Goal: Task Accomplishment & Management: Use online tool/utility

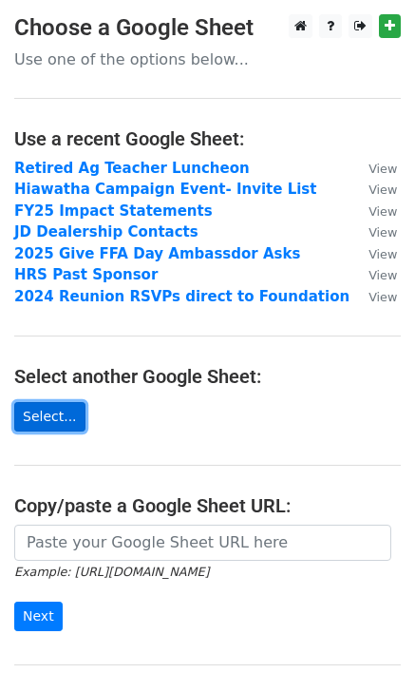
click at [51, 405] on link "Select..." at bounding box center [49, 416] width 71 height 29
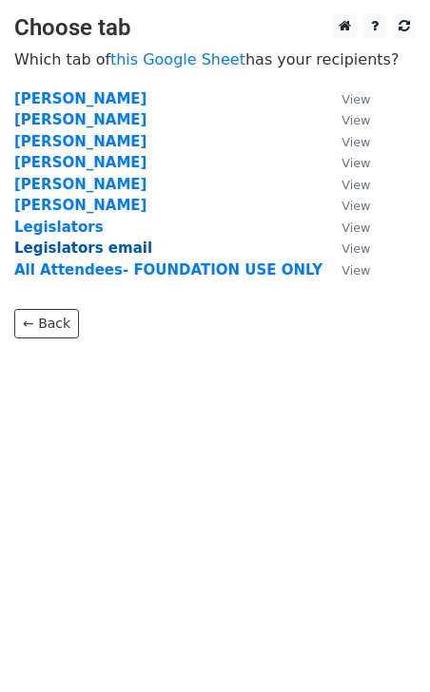
click at [84, 244] on strong "Legislators email" at bounding box center [83, 248] width 138 height 17
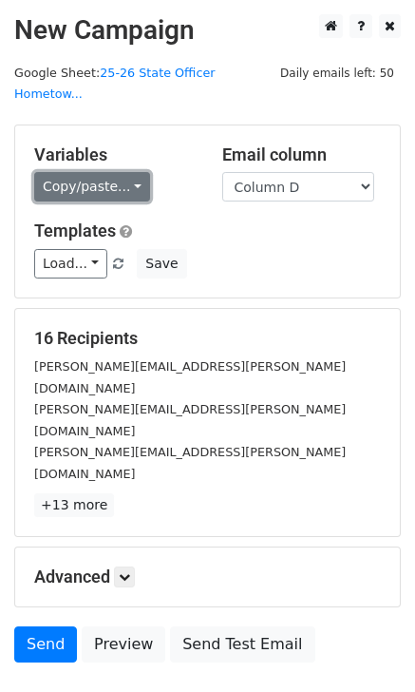
click at [122, 172] on link "Copy/paste..." at bounding box center [92, 186] width 116 height 29
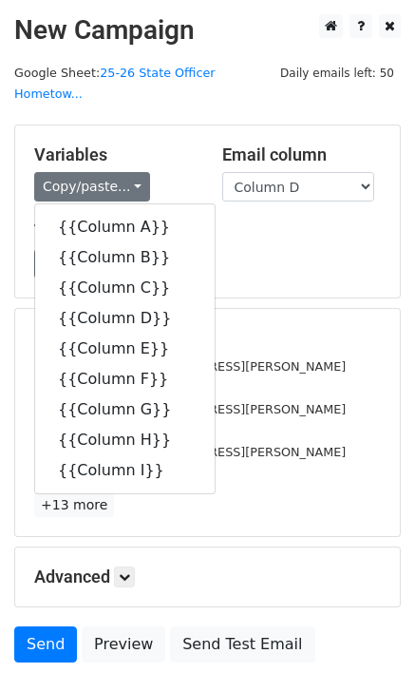
click at [179, 145] on h5 "Variables" at bounding box center [114, 155] width 160 height 21
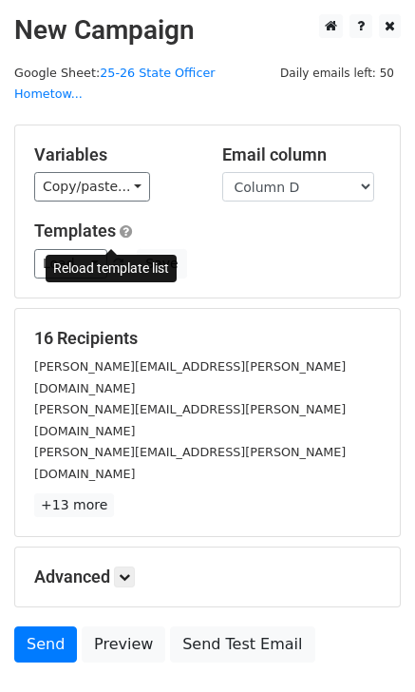
click at [113, 259] on span at bounding box center [118, 265] width 10 height 12
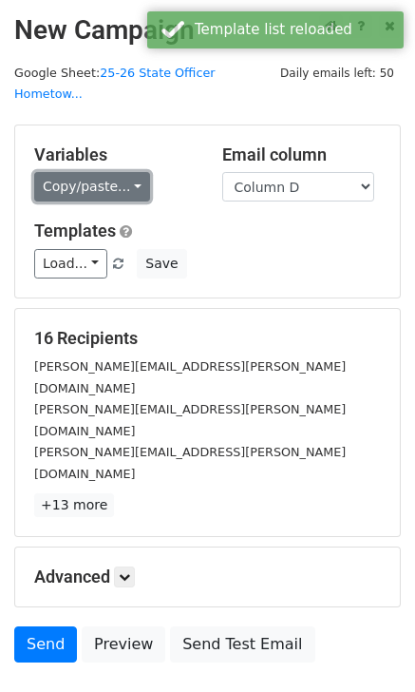
click at [127, 172] on link "Copy/paste..." at bounding box center [92, 186] width 116 height 29
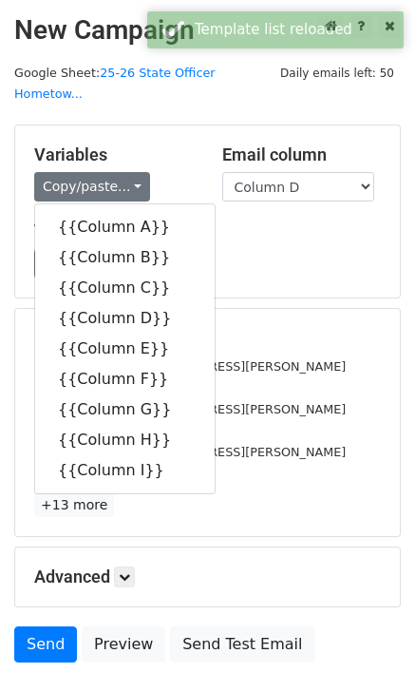
click at [216, 196] on div "Variables Copy/paste... {{Column A}} {{Column B}} {{Column C}} {{Column D}} {{C…" at bounding box center [207, 211] width 385 height 172
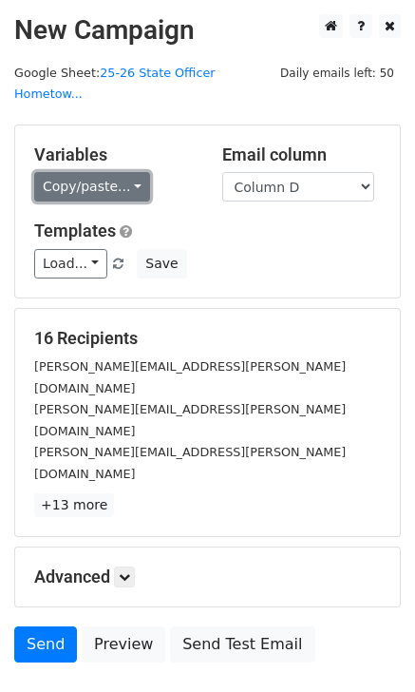
click at [71, 175] on link "Copy/paste..." at bounding box center [92, 186] width 116 height 29
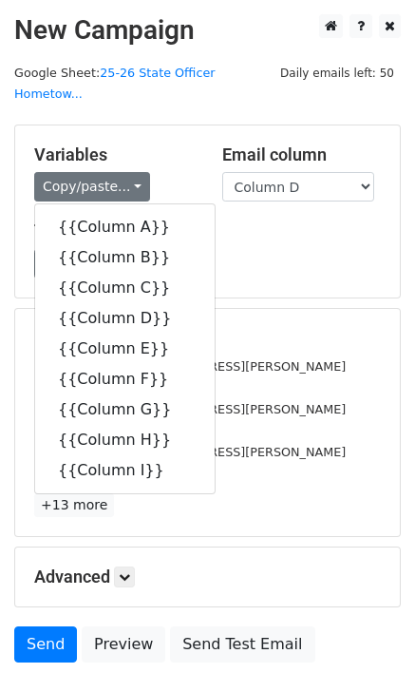
click at [211, 222] on div "Templates Load... No templates saved Save" at bounding box center [208, 250] width 376 height 58
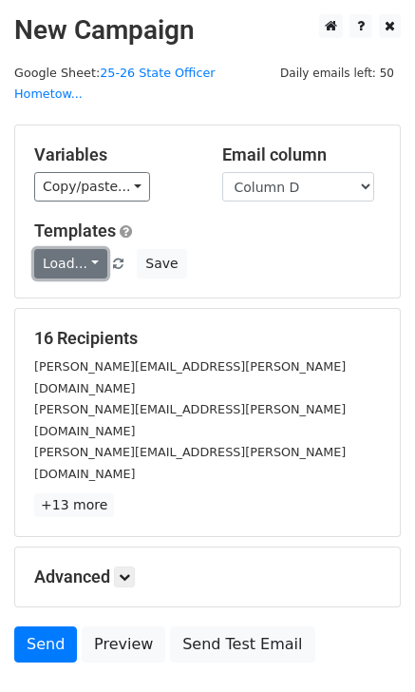
click at [89, 249] on link "Load..." at bounding box center [70, 263] width 73 height 29
click at [277, 221] on h5 "Templates" at bounding box center [207, 231] width 347 height 21
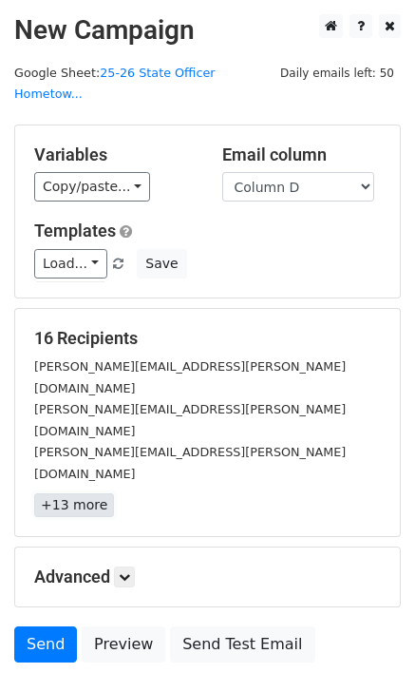
click at [67, 493] on link "+13 more" at bounding box center [74, 505] width 80 height 24
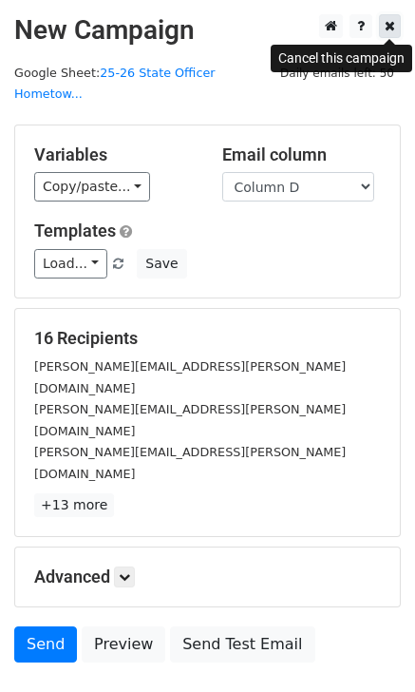
click at [392, 26] on icon at bounding box center [390, 25] width 10 height 13
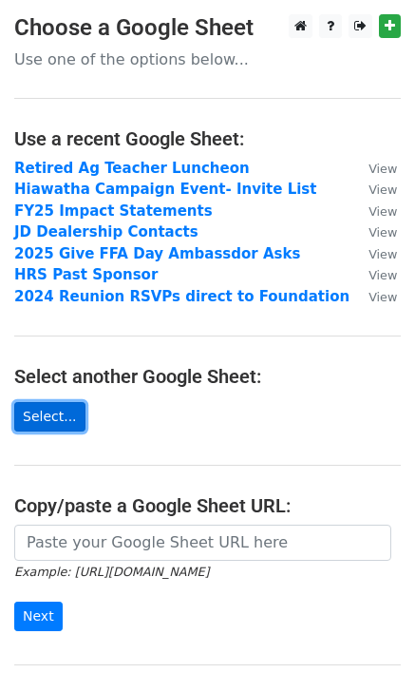
click at [60, 415] on link "Select..." at bounding box center [49, 416] width 71 height 29
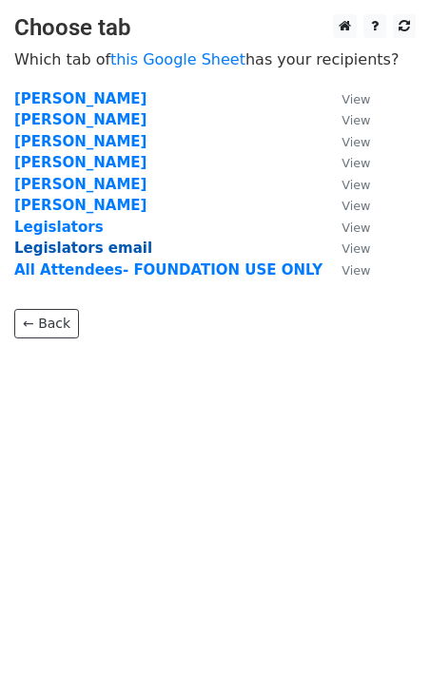
click at [91, 245] on strong "Legislators email" at bounding box center [83, 248] width 138 height 17
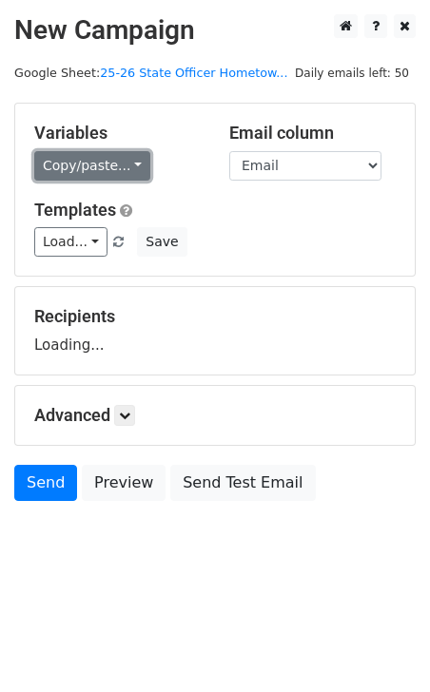
click at [86, 164] on link "Copy/paste..." at bounding box center [92, 165] width 116 height 29
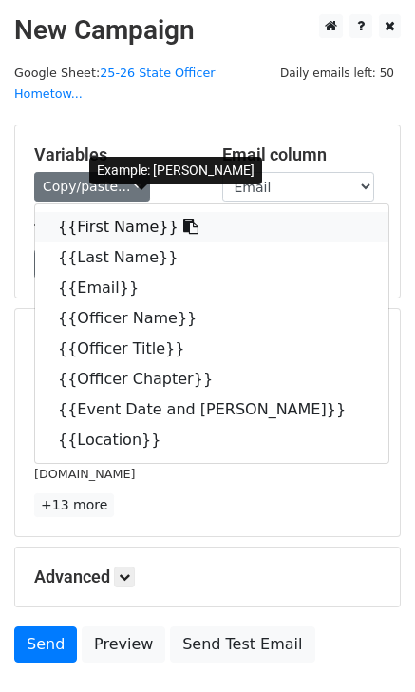
click at [108, 212] on link "{{First Name}}" at bounding box center [212, 227] width 354 height 30
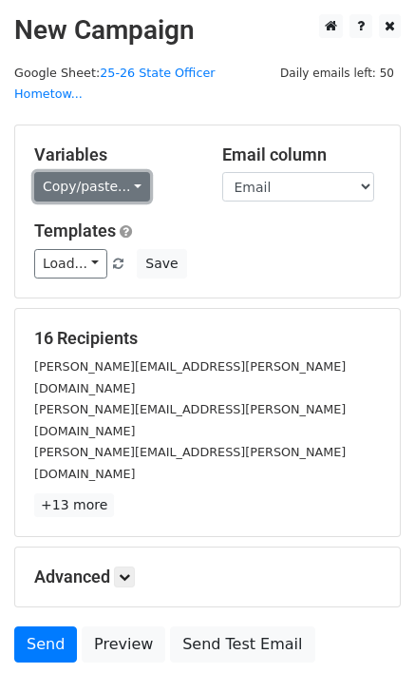
click at [118, 172] on link "Copy/paste..." at bounding box center [92, 186] width 116 height 29
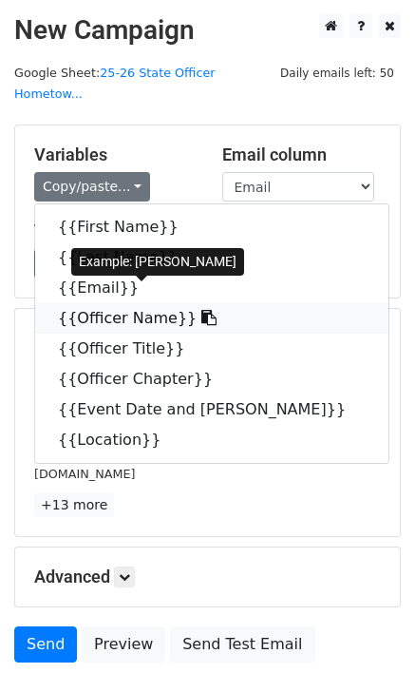
click at [128, 303] on link "{{Officer Name}}" at bounding box center [212, 318] width 354 height 30
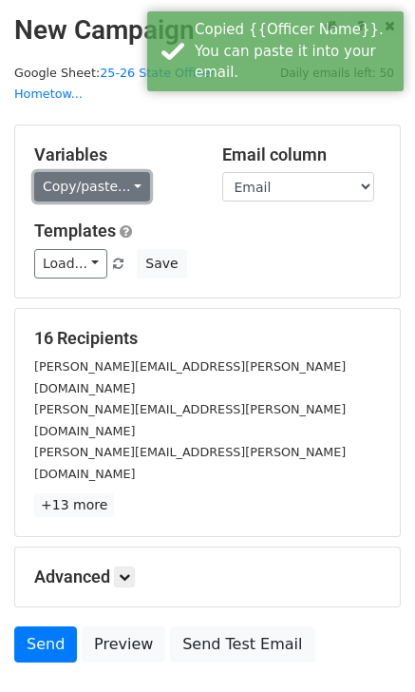
click at [114, 172] on link "Copy/paste..." at bounding box center [92, 186] width 116 height 29
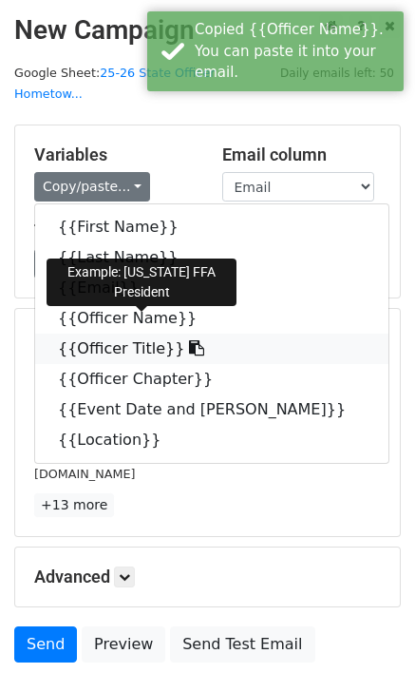
click at [145, 334] on link "{{Officer Title}}" at bounding box center [212, 349] width 354 height 30
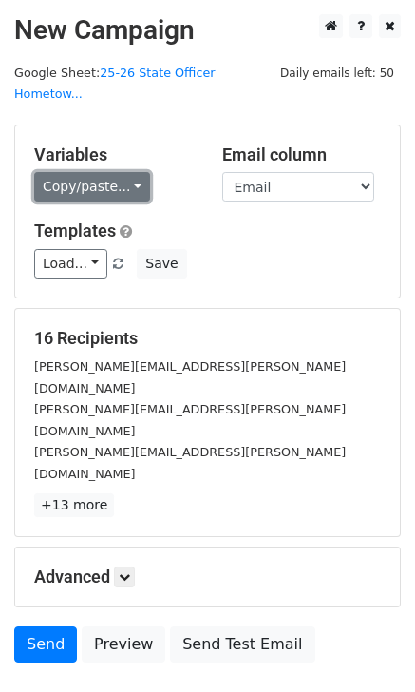
click at [106, 173] on link "Copy/paste..." at bounding box center [92, 186] width 116 height 29
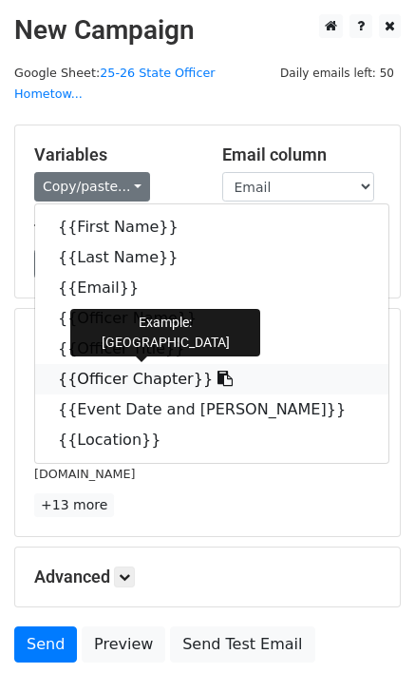
click at [161, 364] on link "{{Officer Chapter}}" at bounding box center [212, 379] width 354 height 30
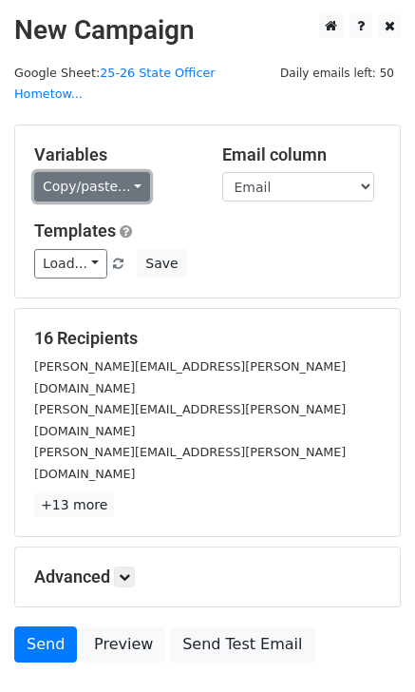
click at [129, 172] on link "Copy/paste..." at bounding box center [92, 186] width 116 height 29
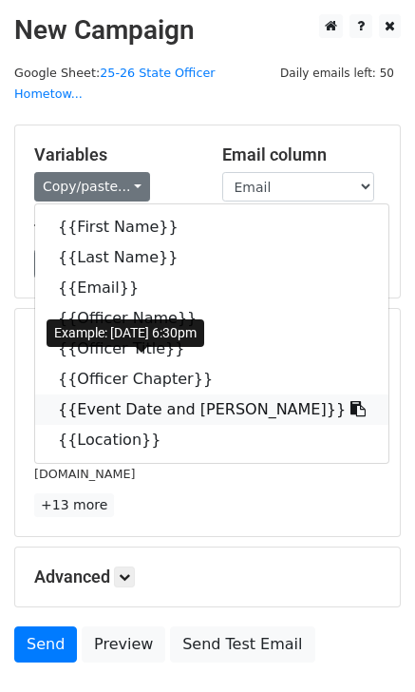
click at [186, 395] on link "{{Event Date and [PERSON_NAME]}}" at bounding box center [212, 410] width 354 height 30
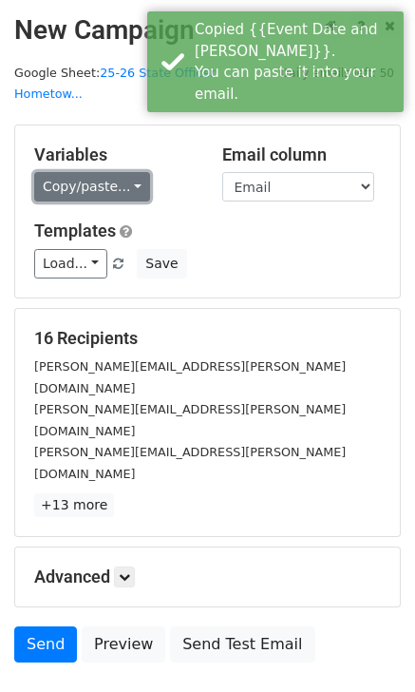
click at [112, 172] on link "Copy/paste..." at bounding box center [92, 186] width 116 height 29
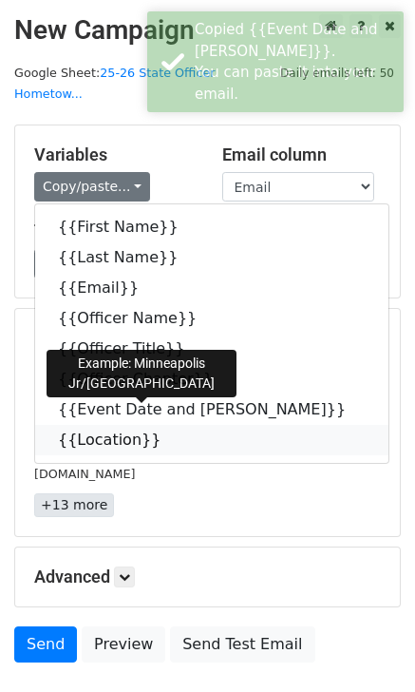
drag, startPoint x: 126, startPoint y: 419, endPoint x: 77, endPoint y: 412, distance: 50.0
click at [125, 425] on link "{{Location}}" at bounding box center [212, 440] width 354 height 30
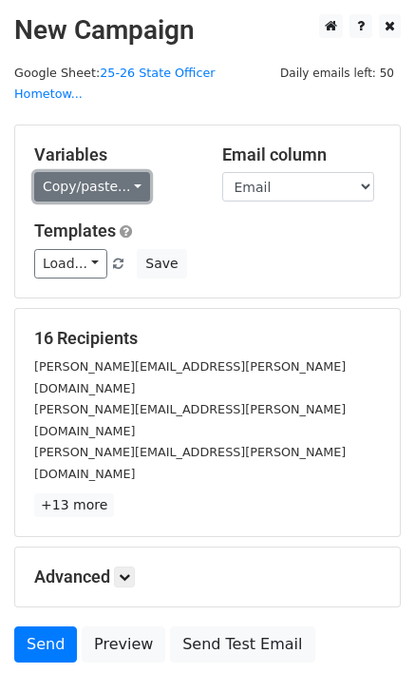
click at [107, 172] on link "Copy/paste..." at bounding box center [92, 186] width 116 height 29
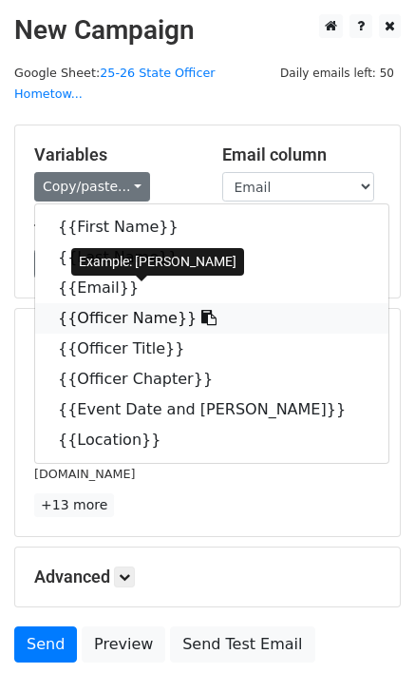
click at [153, 303] on link "{{Officer Name}}" at bounding box center [212, 318] width 354 height 30
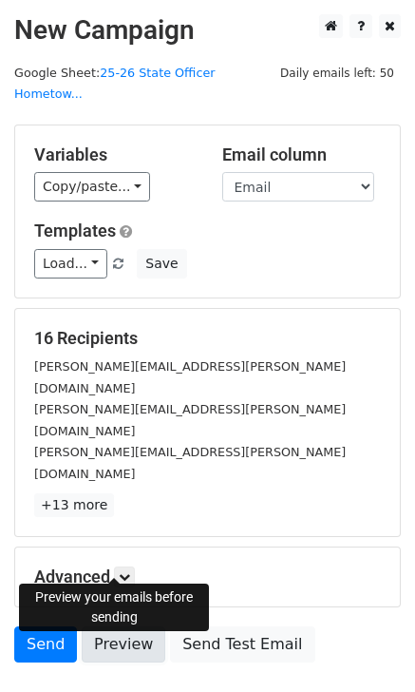
click at [122, 627] on link "Preview" at bounding box center [124, 645] width 84 height 36
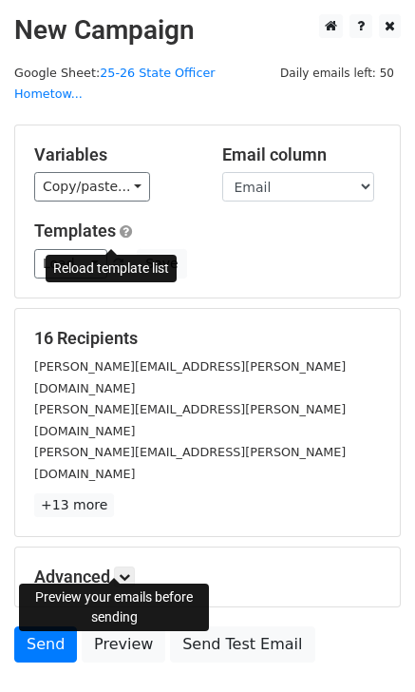
click at [113, 259] on span at bounding box center [118, 265] width 10 height 12
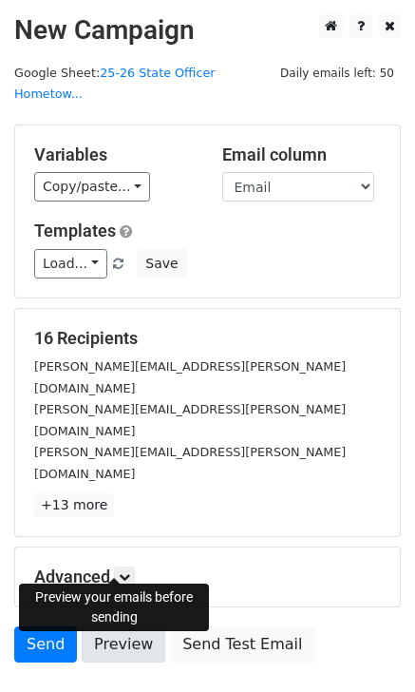
click at [123, 627] on link "Preview" at bounding box center [124, 645] width 84 height 36
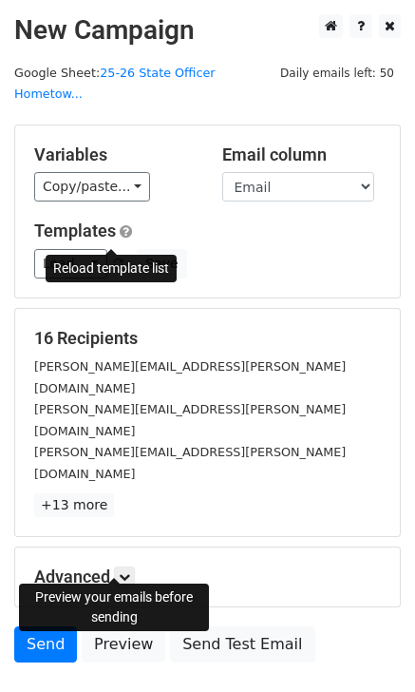
click at [113, 259] on span at bounding box center [118, 265] width 10 height 12
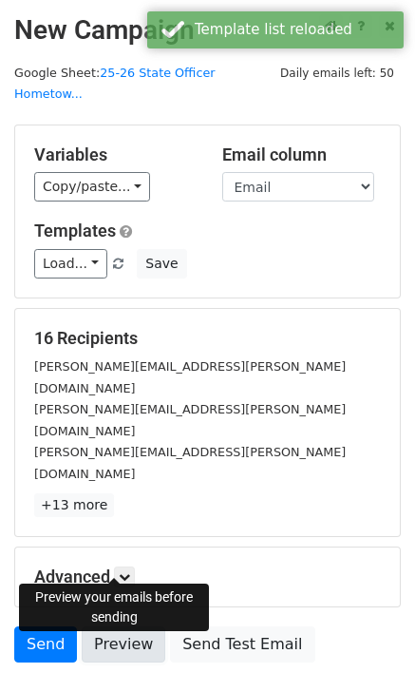
click at [127, 627] on link "Preview" at bounding box center [124, 645] width 84 height 36
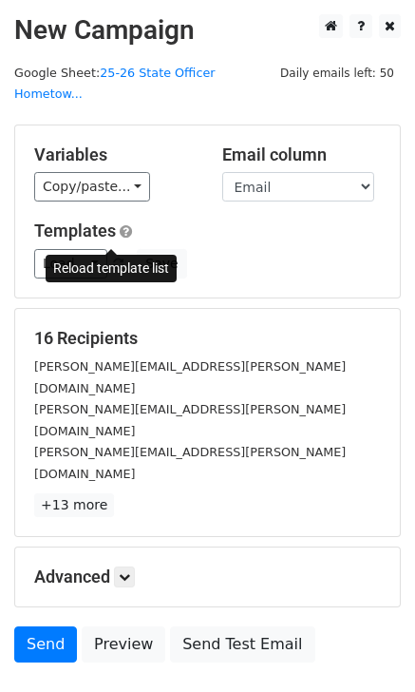
click at [113, 259] on span at bounding box center [118, 265] width 10 height 12
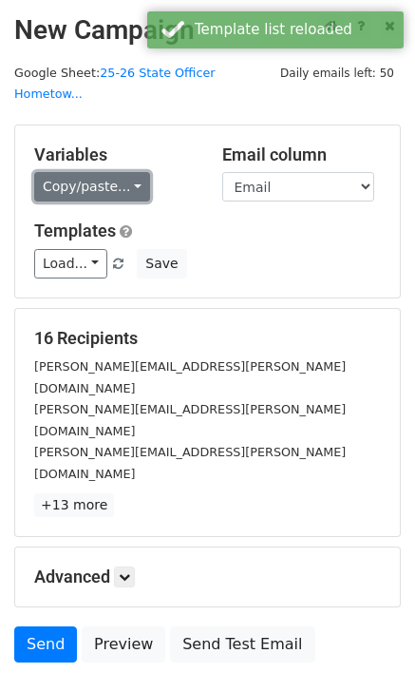
click at [128, 172] on link "Copy/paste..." at bounding box center [92, 186] width 116 height 29
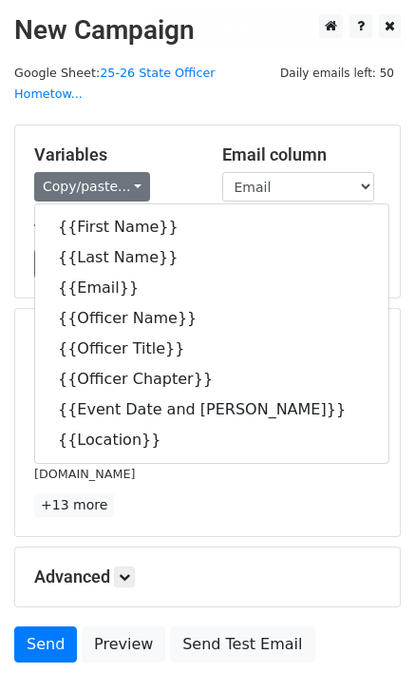
click at [326, 221] on h5 "Templates" at bounding box center [207, 231] width 347 height 21
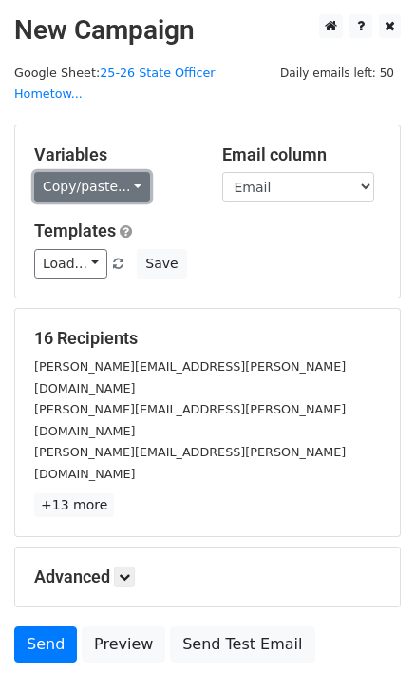
click at [120, 172] on link "Copy/paste..." at bounding box center [92, 186] width 116 height 29
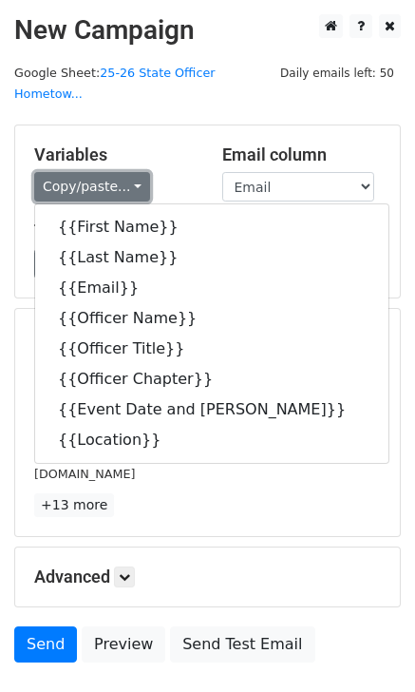
scroll to position [47, 0]
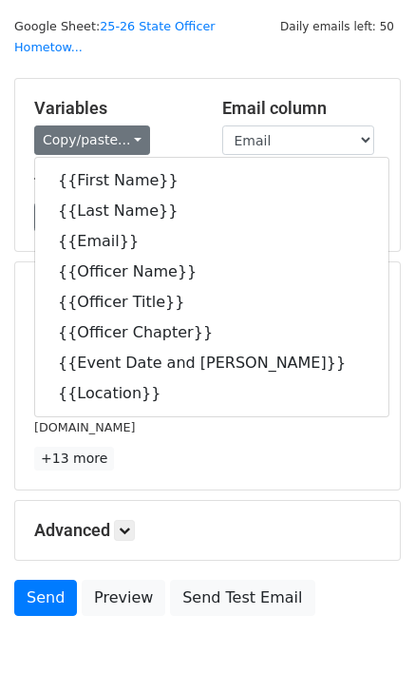
click at [365, 222] on div "Variables Copy/paste... {{First Name}} {{Last Name}} {{Email}} {{Officer Name}}…" at bounding box center [207, 165] width 385 height 172
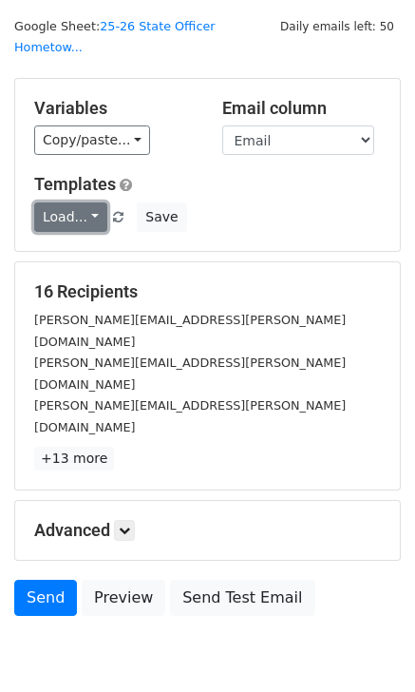
click at [80, 202] on link "Load..." at bounding box center [70, 216] width 73 height 29
click at [327, 174] on h5 "Templates" at bounding box center [207, 184] width 347 height 21
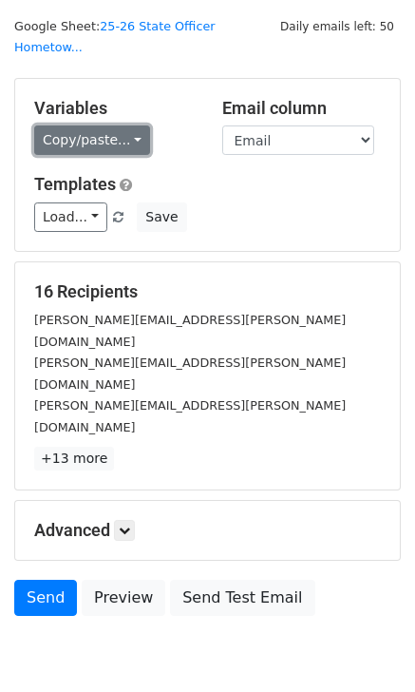
click at [116, 125] on link "Copy/paste..." at bounding box center [92, 139] width 116 height 29
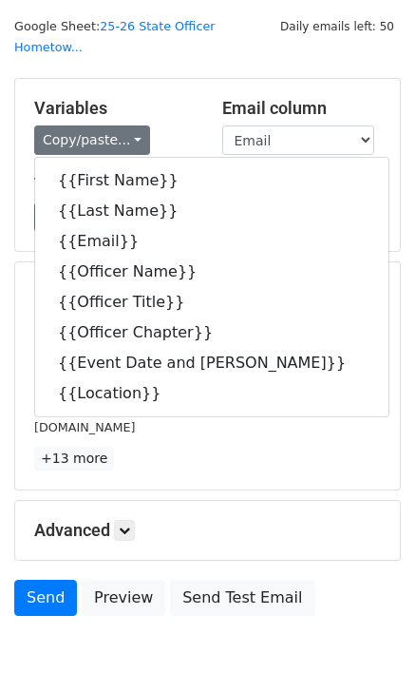
click at [336, 202] on div "Load... No templates saved Save" at bounding box center [208, 216] width 376 height 29
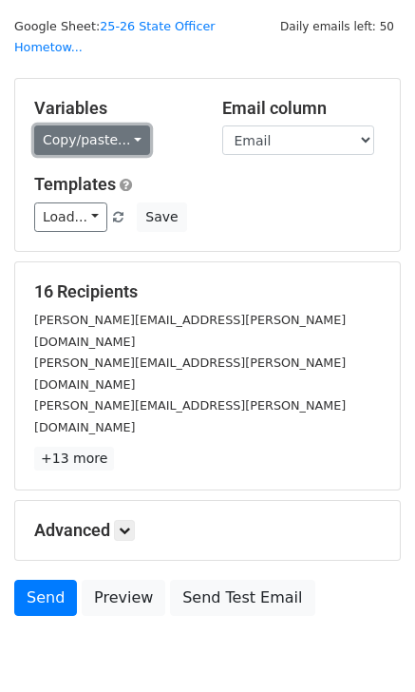
click at [118, 125] on link "Copy/paste..." at bounding box center [92, 139] width 116 height 29
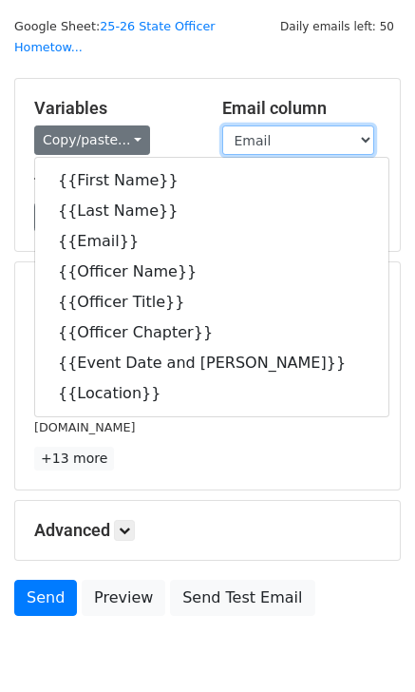
click at [369, 125] on select "First Name Last Name Email Officer Name Officer Title Officer Chapter Event Dat…" at bounding box center [298, 139] width 152 height 29
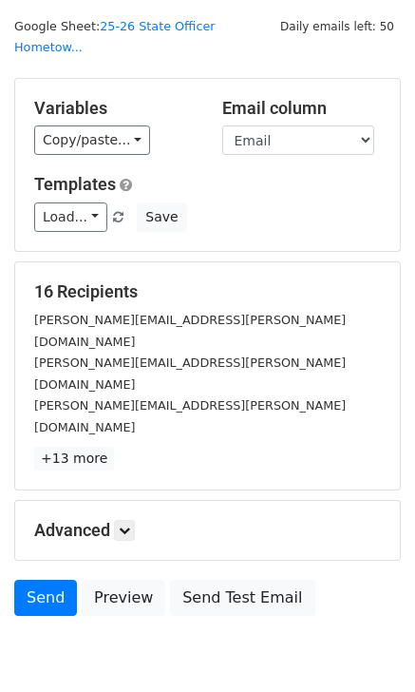
click at [395, 119] on div "Email column First Name Last Name Email Officer Name Officer Title Officer Chap…" at bounding box center [302, 127] width 188 height 58
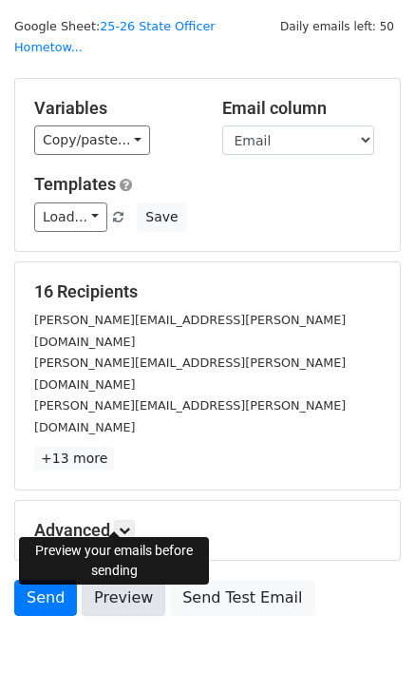
click at [92, 580] on link "Preview" at bounding box center [124, 598] width 84 height 36
